Goal: Communication & Community: Answer question/provide support

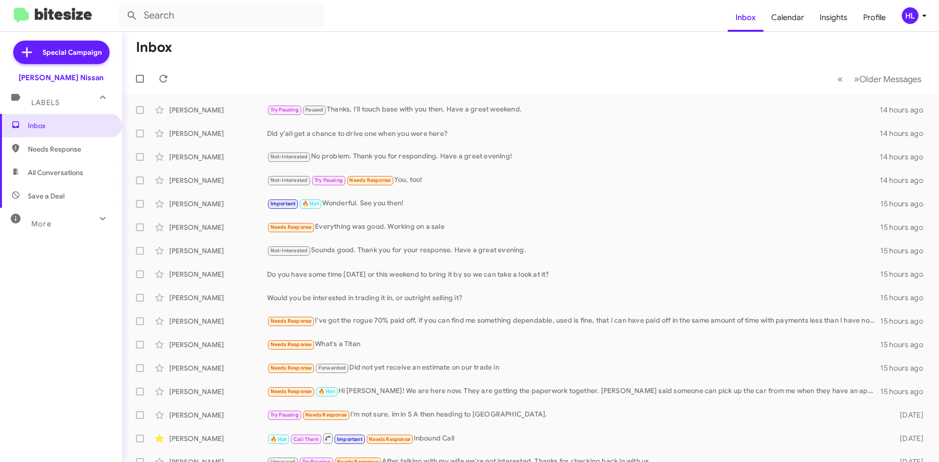
click at [51, 172] on span "All Conversations" at bounding box center [55, 173] width 55 height 10
type input "in:all-conversations"
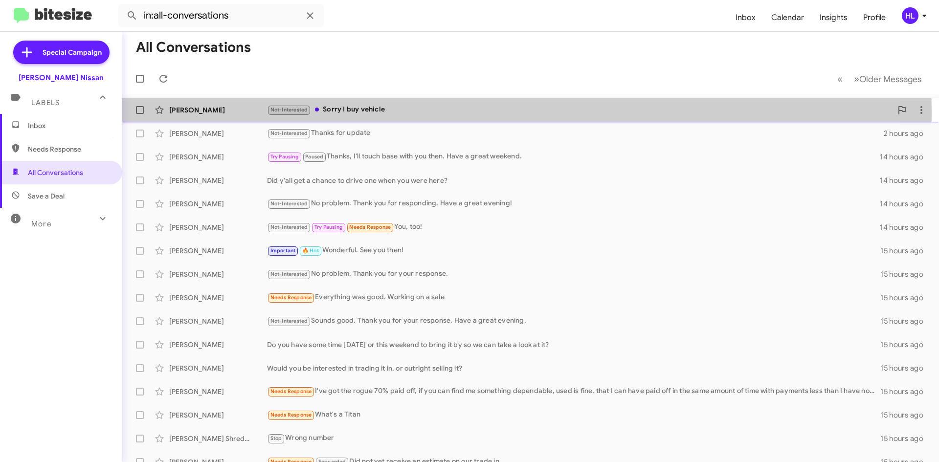
click at [232, 114] on div "[PERSON_NAME]" at bounding box center [218, 110] width 98 height 10
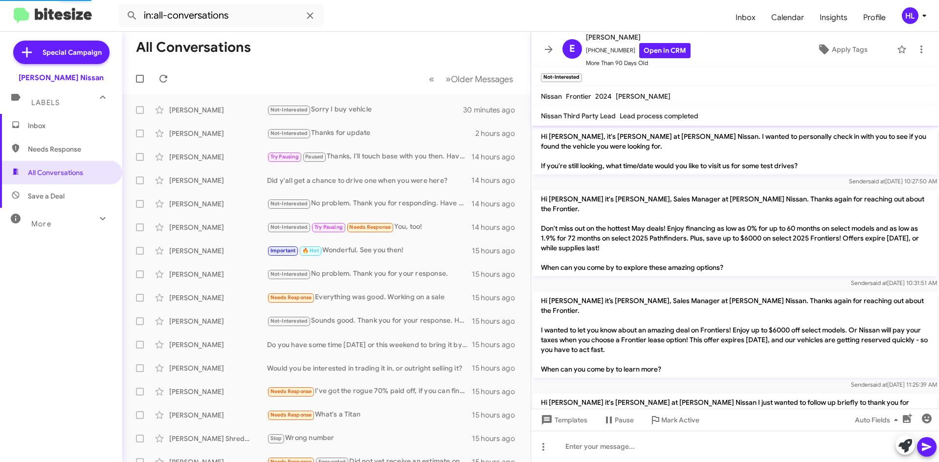
scroll to position [944, 0]
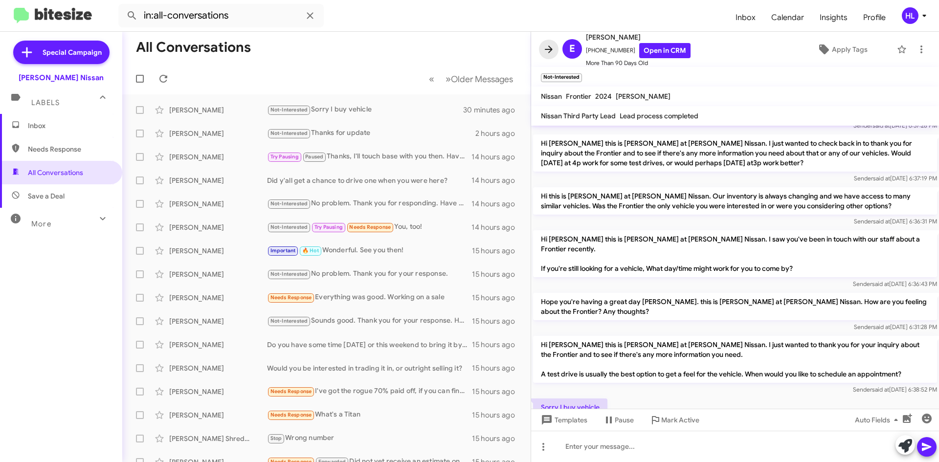
click at [540, 51] on span at bounding box center [549, 50] width 20 height 12
